Goal: Task Accomplishment & Management: Use online tool/utility

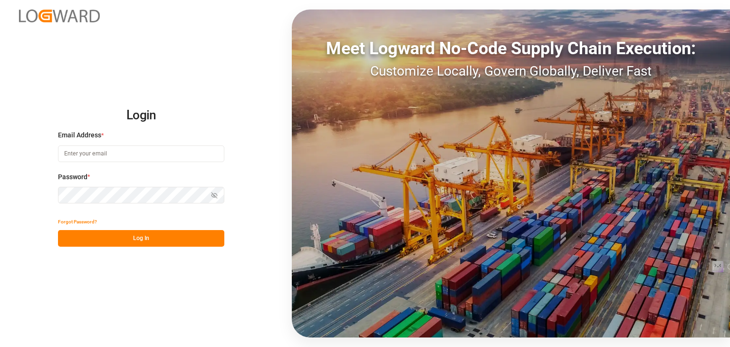
click at [160, 157] on input at bounding box center [141, 153] width 166 height 17
type input "km.vardhini@logward.com"
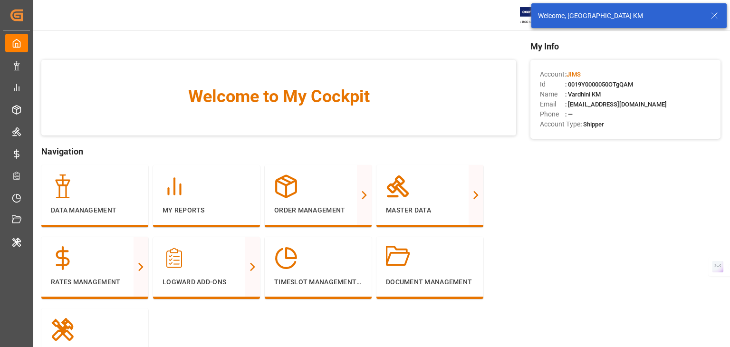
click at [716, 18] on line at bounding box center [714, 16] width 6 height 6
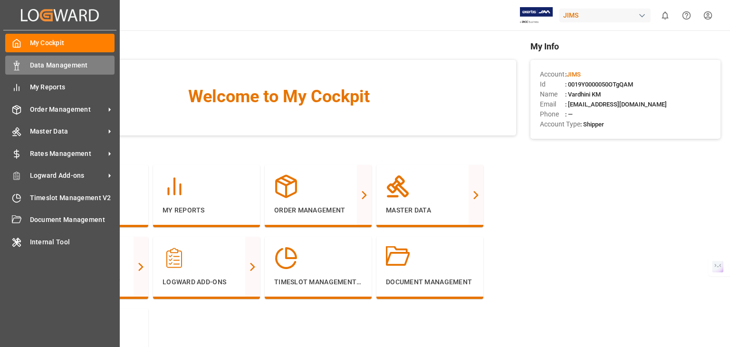
click at [99, 61] on span "Data Management" at bounding box center [72, 65] width 85 height 10
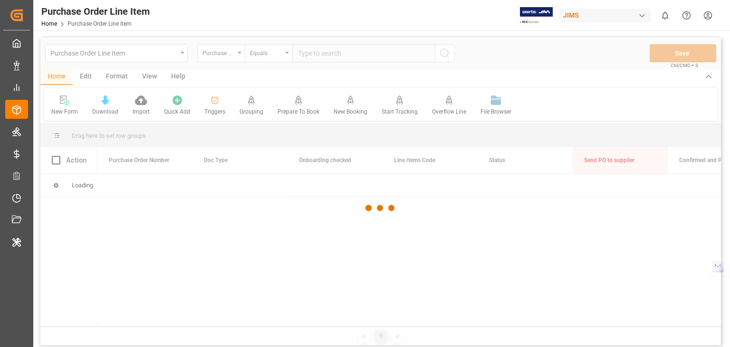
click at [99, 57] on div at bounding box center [380, 208] width 680 height 341
click at [102, 54] on div at bounding box center [380, 208] width 680 height 341
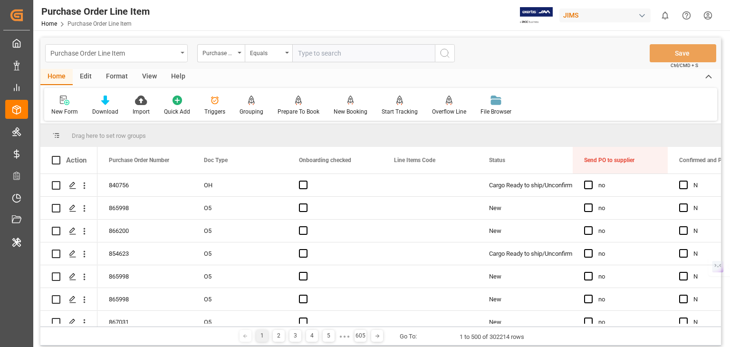
click at [87, 49] on div "Purchase Order Line Item" at bounding box center [113, 53] width 127 height 12
type input "sku"
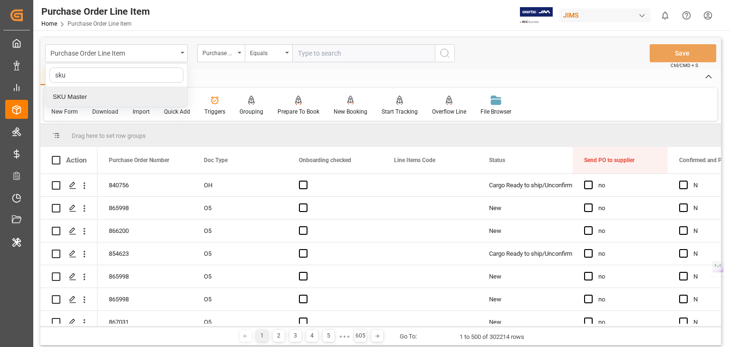
drag, startPoint x: 110, startPoint y: 96, endPoint x: 292, endPoint y: 86, distance: 182.2
click at [112, 95] on div "SKU Master" at bounding box center [117, 97] width 142 height 20
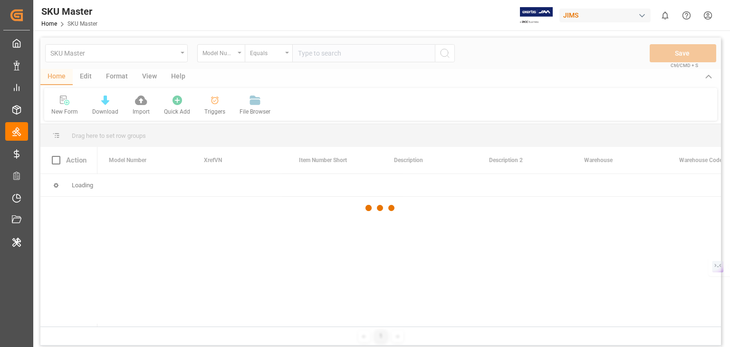
click at [86, 77] on div at bounding box center [380, 208] width 680 height 341
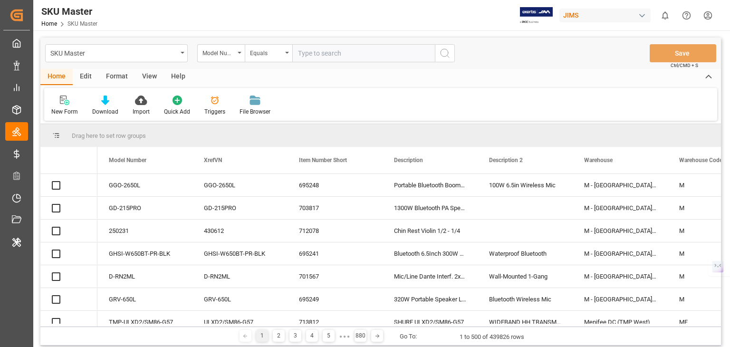
click at [86, 80] on div "Edit" at bounding box center [86, 77] width 26 height 16
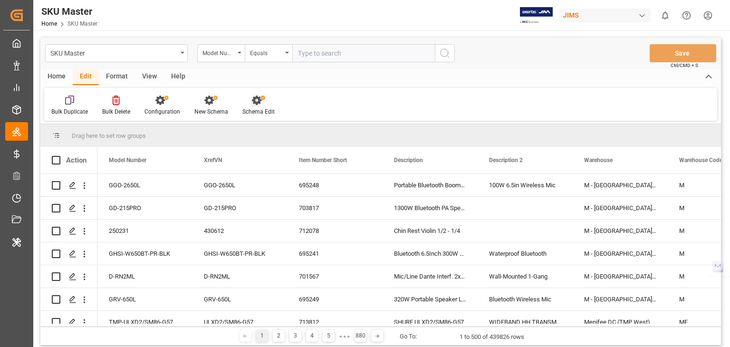
click at [258, 109] on div "Schema Edit" at bounding box center [258, 111] width 32 height 9
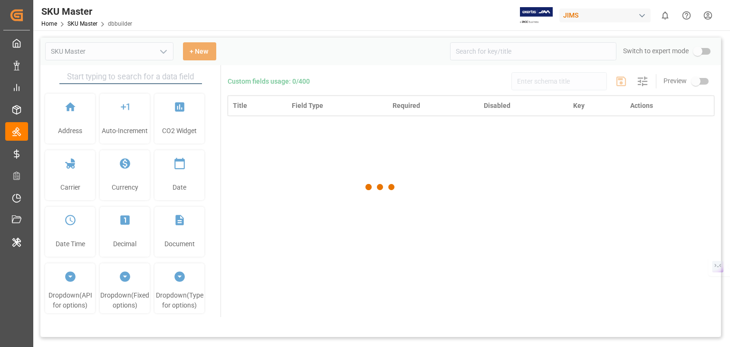
type input "SKU Master"
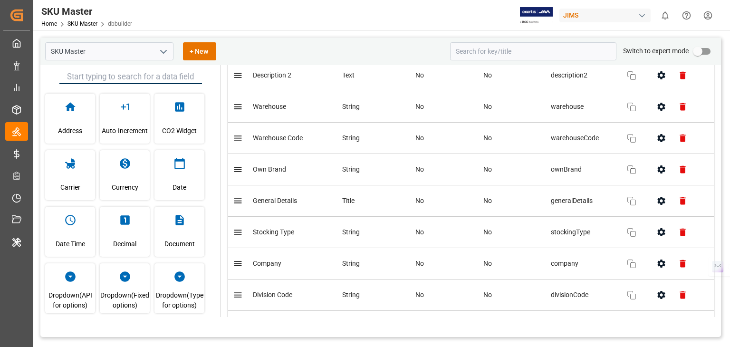
scroll to position [55, 0]
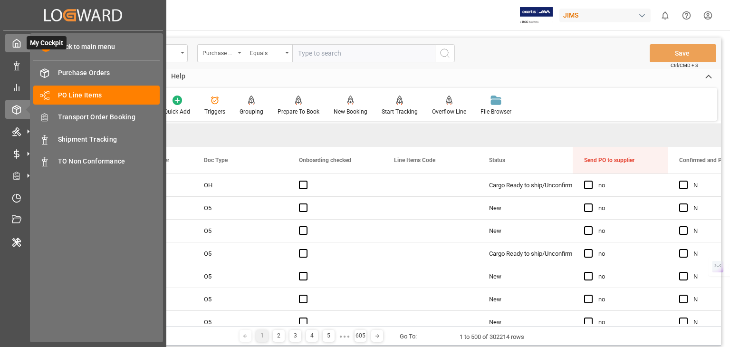
click at [8, 46] on div at bounding box center [13, 43] width 16 height 10
